Goal: Obtain resource: Obtain resource

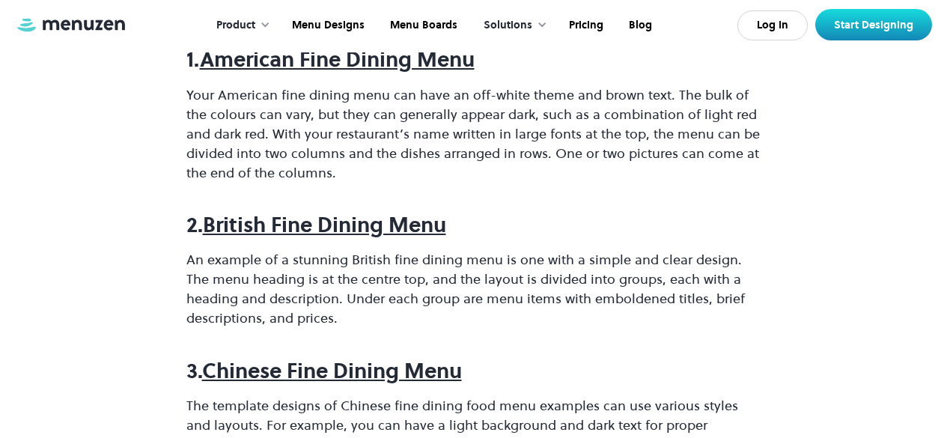
scroll to position [824, 0]
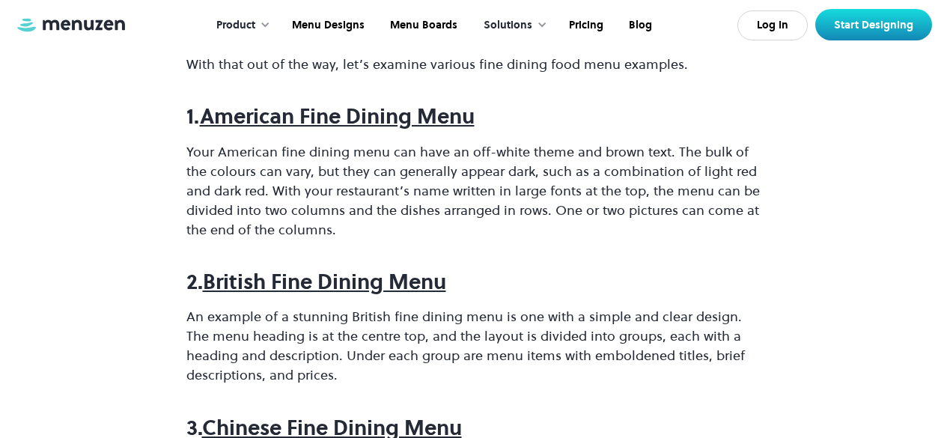
click at [365, 114] on strong "American Fine Dining Menu" at bounding box center [337, 116] width 275 height 28
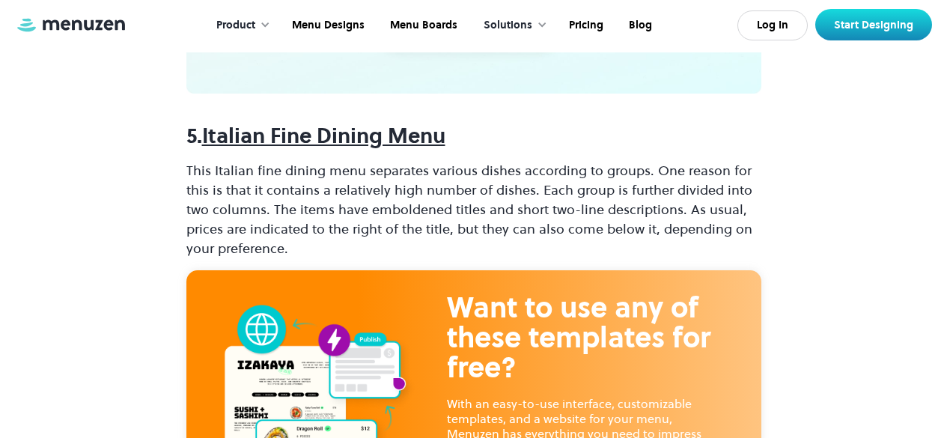
scroll to position [1872, 0]
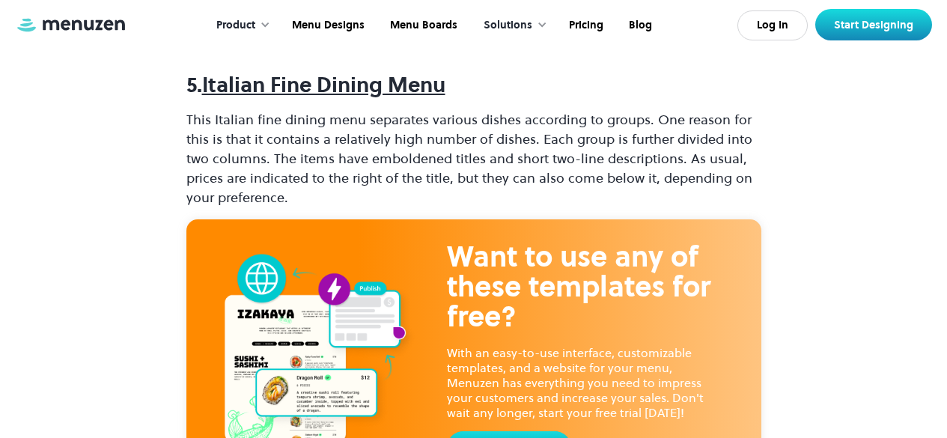
click at [289, 82] on strong "Italian Fine Dining Menu" at bounding box center [323, 84] width 243 height 28
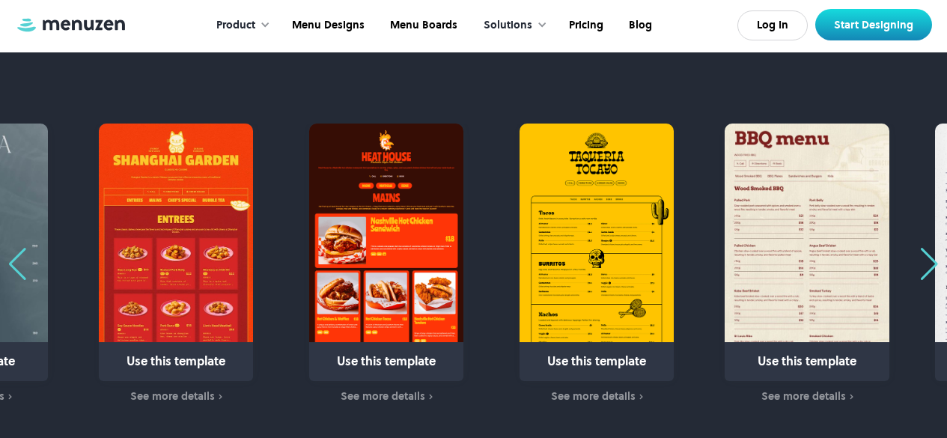
scroll to position [899, 0]
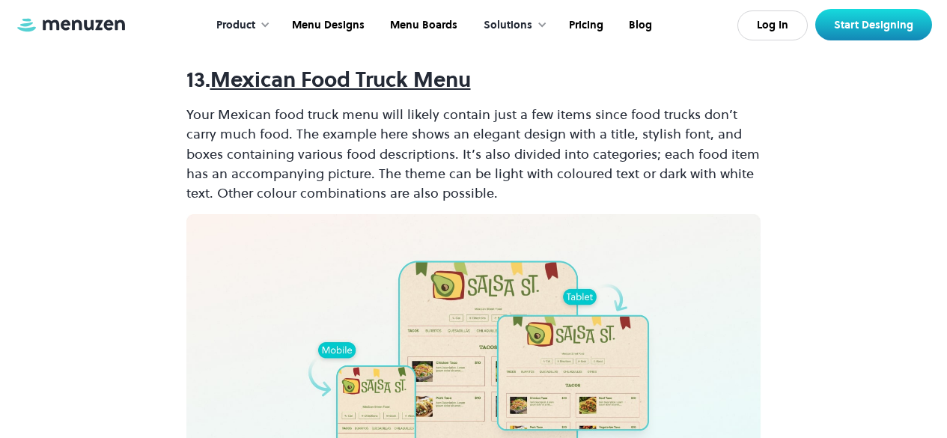
scroll to position [4343, 0]
